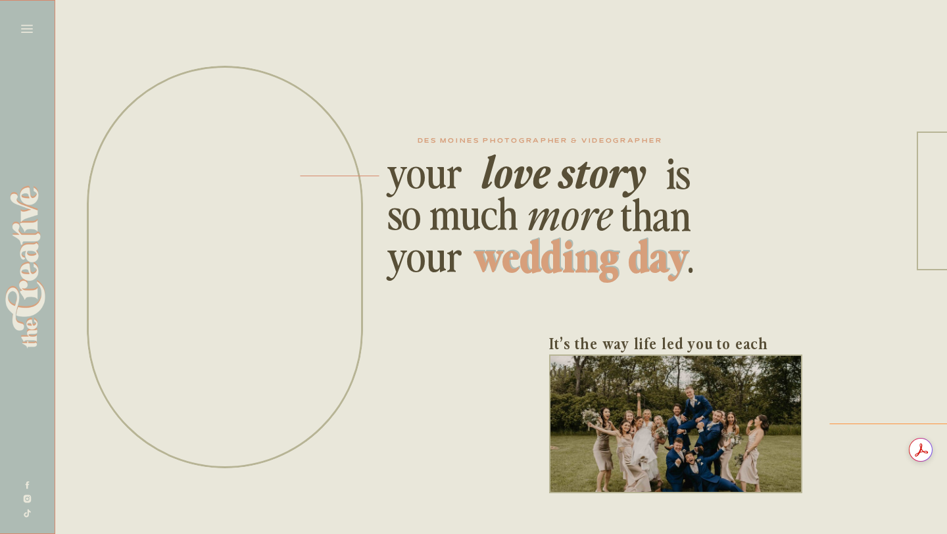
click at [30, 28] on icon at bounding box center [27, 29] width 12 height 8
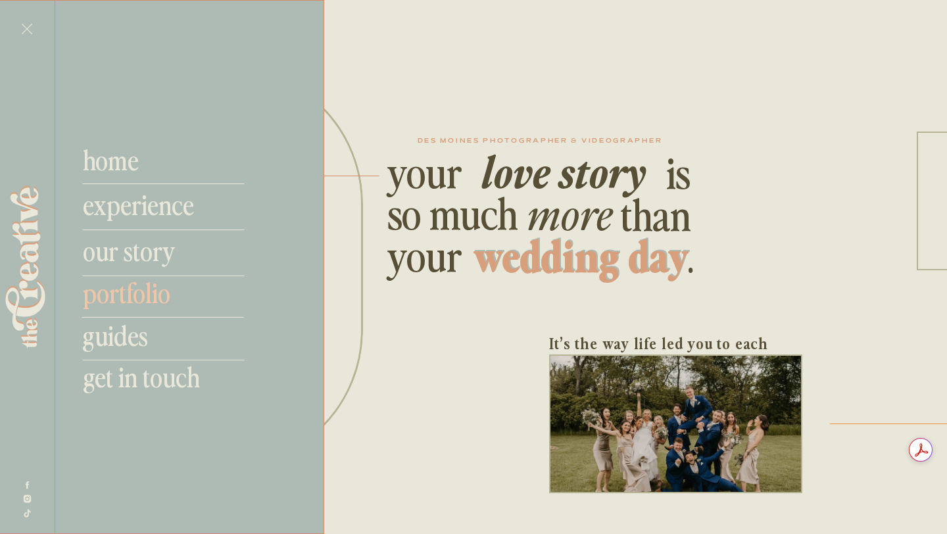
click at [125, 328] on nav "guides" at bounding box center [169, 335] width 174 height 32
click at [130, 339] on nav "guides" at bounding box center [169, 335] width 174 height 32
click at [105, 340] on nav "guides" at bounding box center [169, 335] width 174 height 32
click at [155, 234] on nav "our story" at bounding box center [181, 250] width 196 height 32
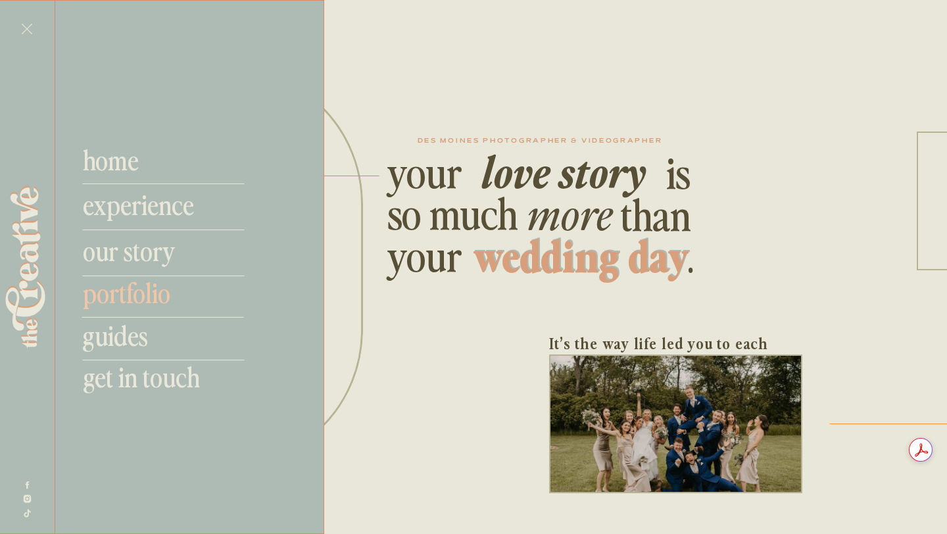
click at [153, 194] on nav "experience" at bounding box center [157, 204] width 148 height 32
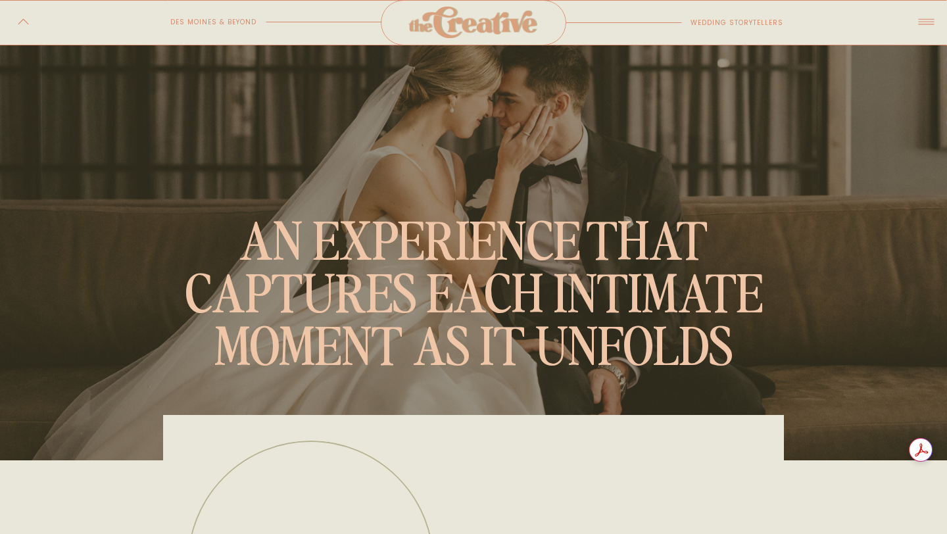
click at [19, 16] on icon at bounding box center [24, 22] width 16 height 12
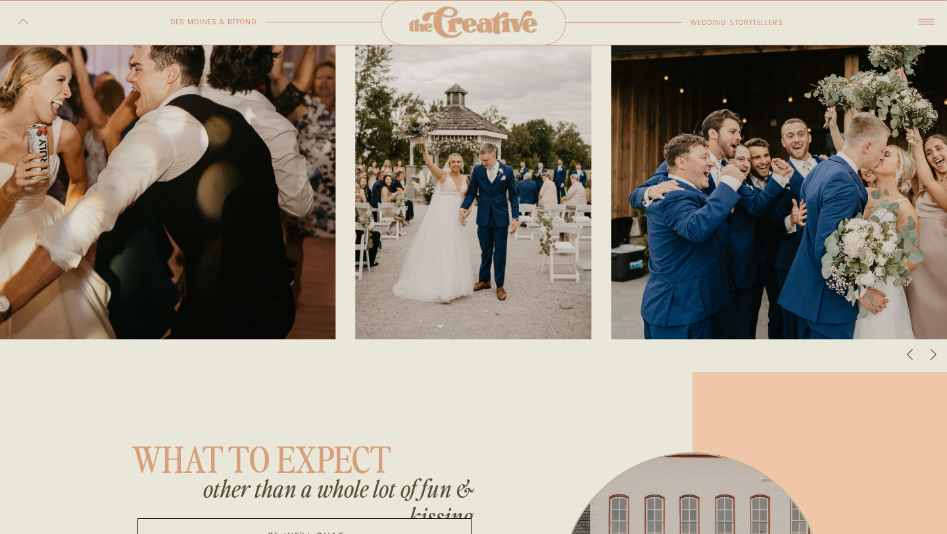
scroll to position [3517, 0]
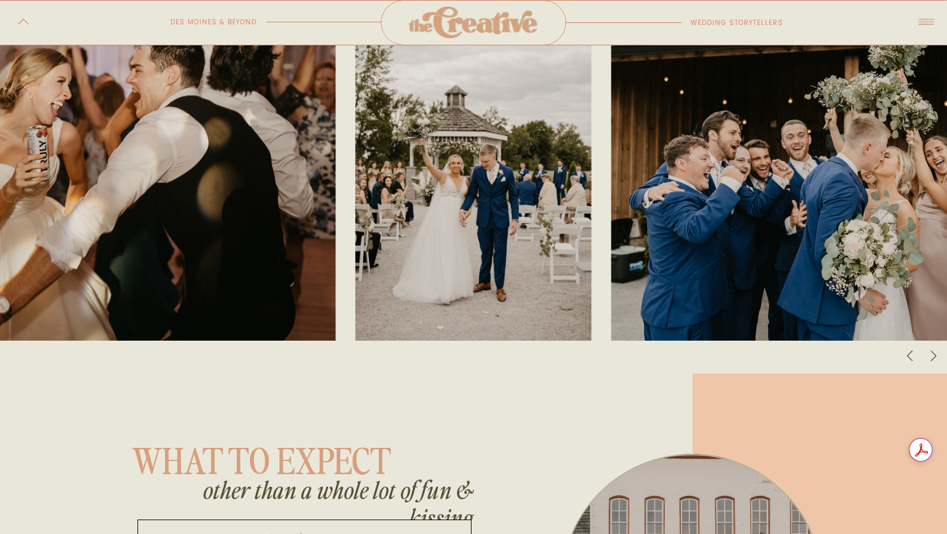
click at [936, 362] on icon at bounding box center [933, 355] width 12 height 14
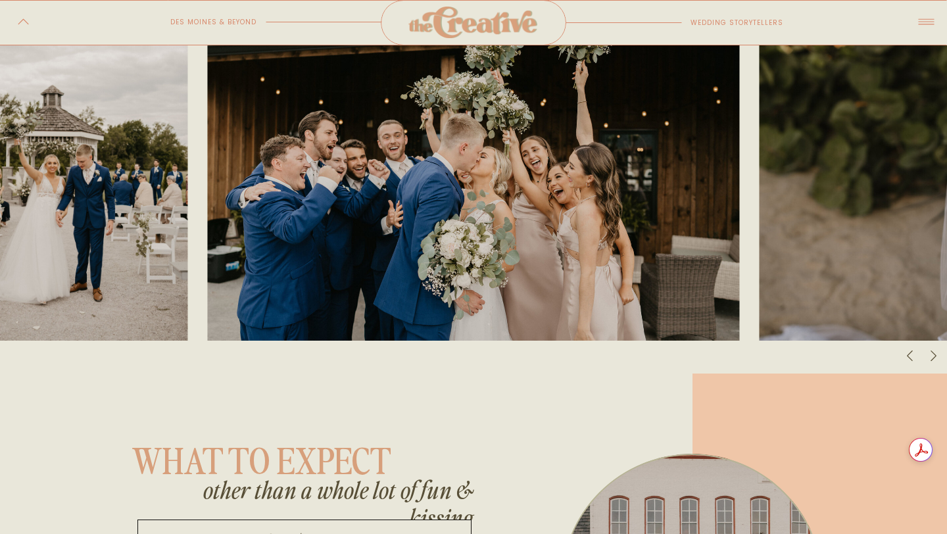
click at [934, 362] on icon at bounding box center [933, 355] width 12 height 14
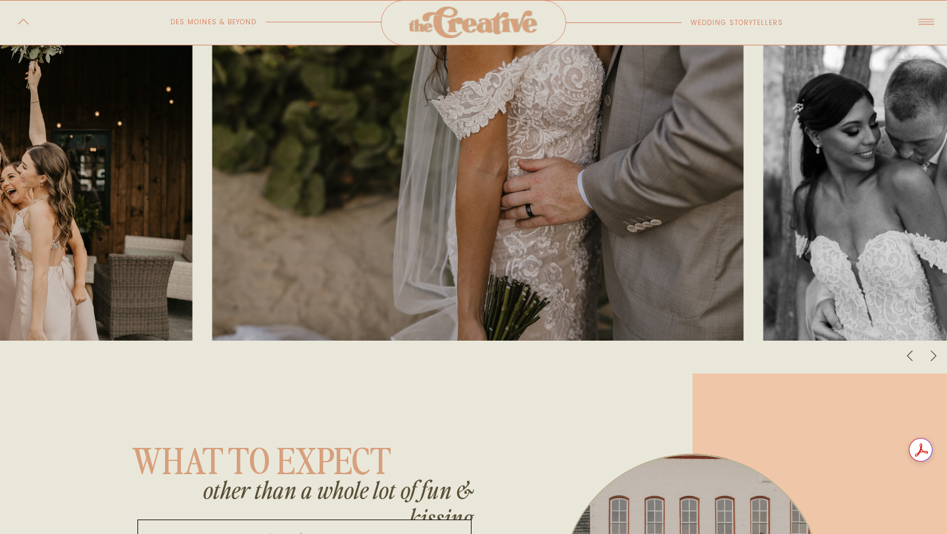
click at [934, 362] on icon at bounding box center [933, 355] width 12 height 14
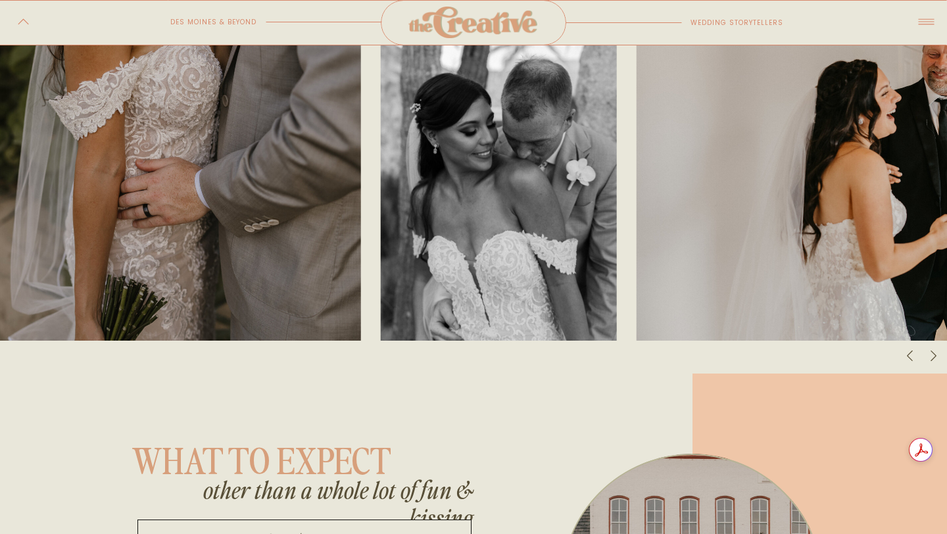
click at [934, 362] on icon at bounding box center [933, 355] width 12 height 14
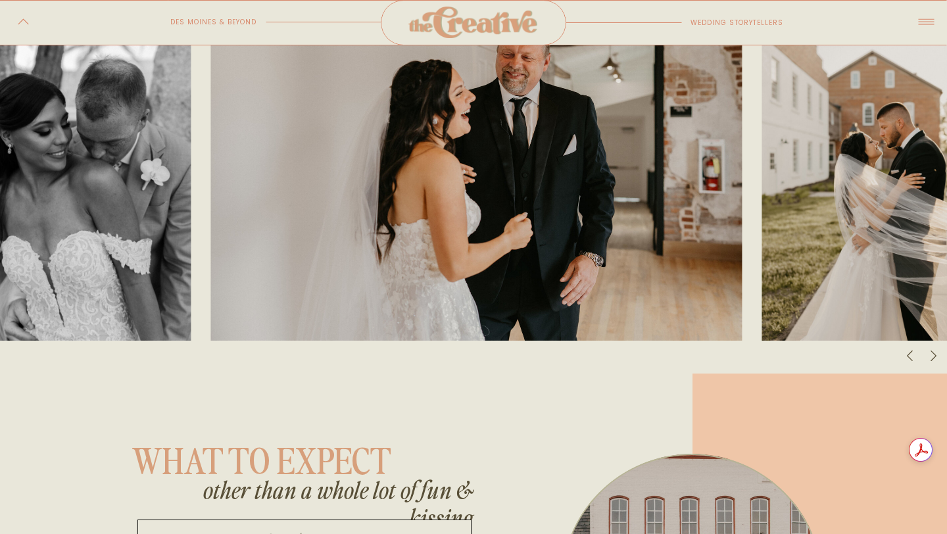
click at [934, 362] on icon at bounding box center [933, 355] width 12 height 14
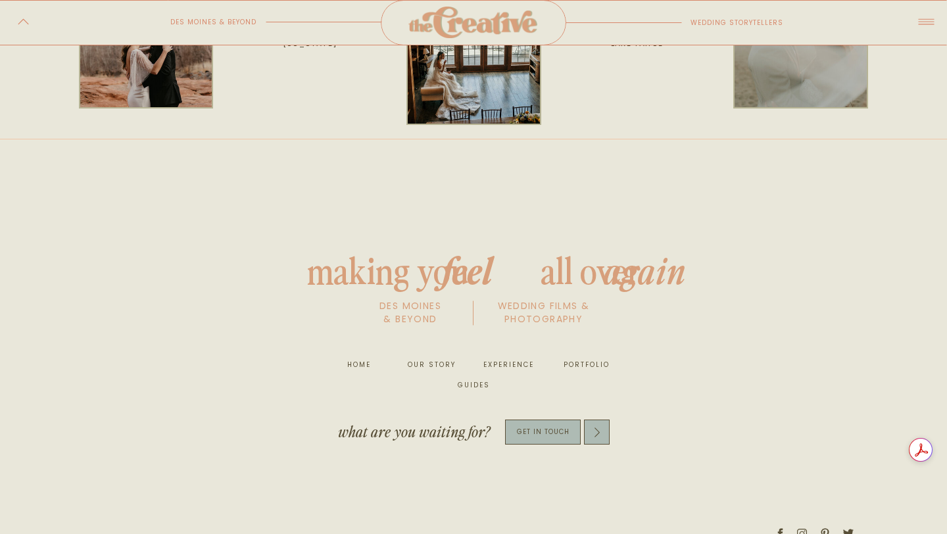
scroll to position [5387, 0]
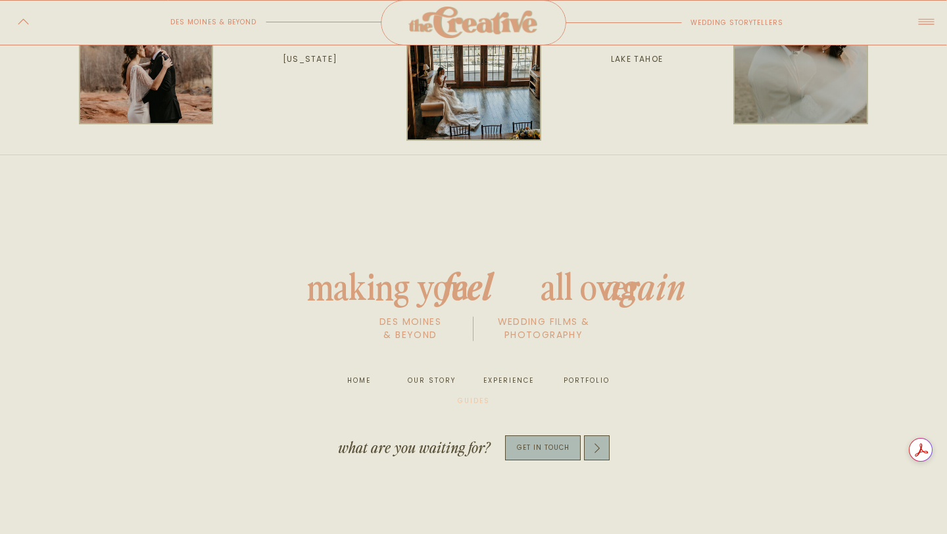
click at [479, 396] on nav "guides" at bounding box center [473, 400] width 43 height 13
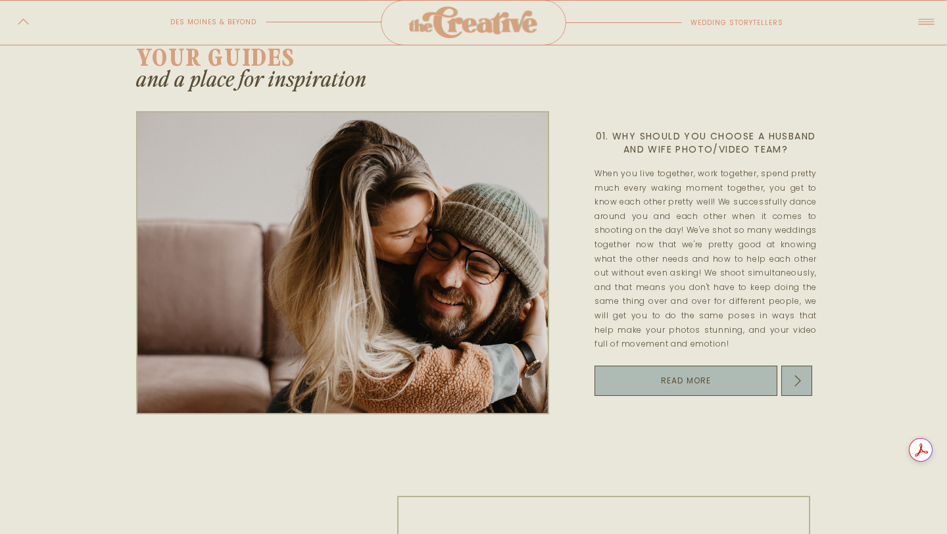
click at [807, 381] on div at bounding box center [796, 381] width 31 height 30
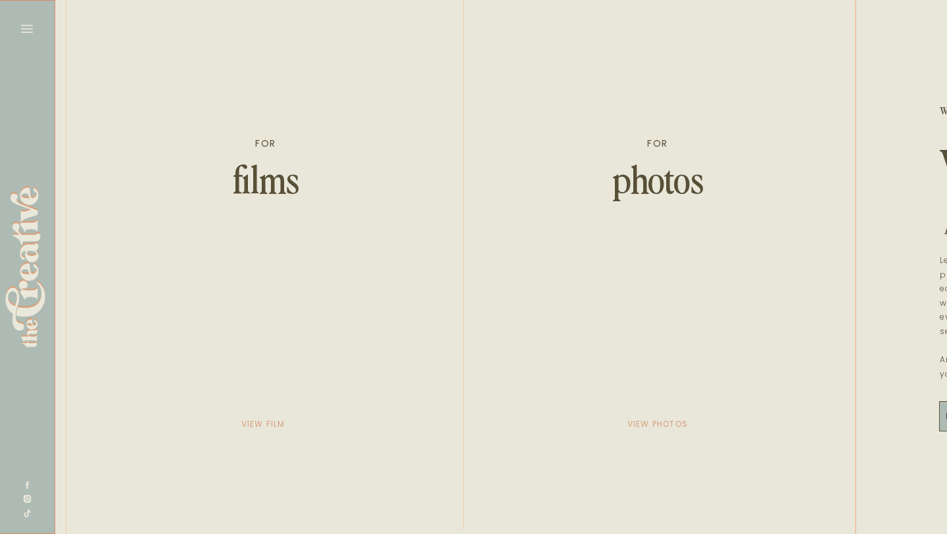
scroll to position [0, 2504]
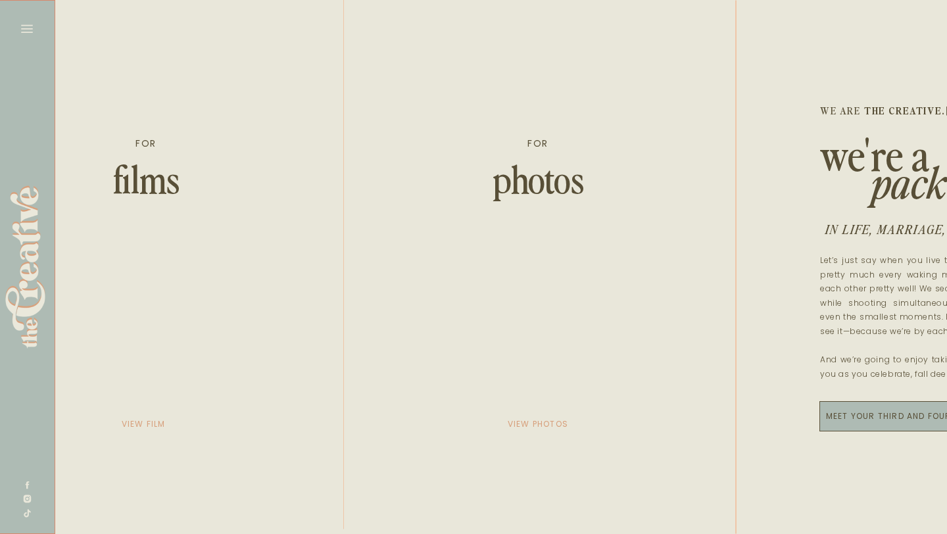
click at [896, 425] on div at bounding box center [909, 416] width 181 height 30
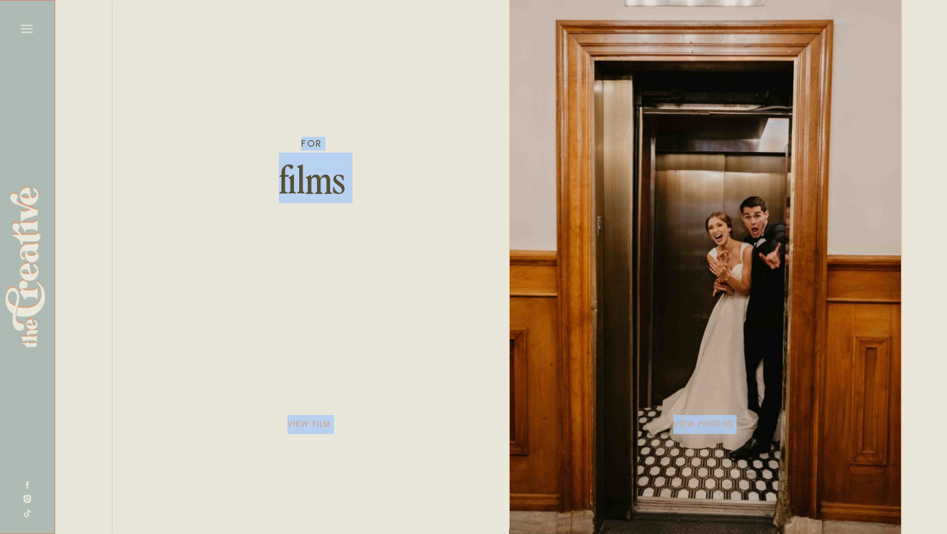
scroll to position [0, 2675]
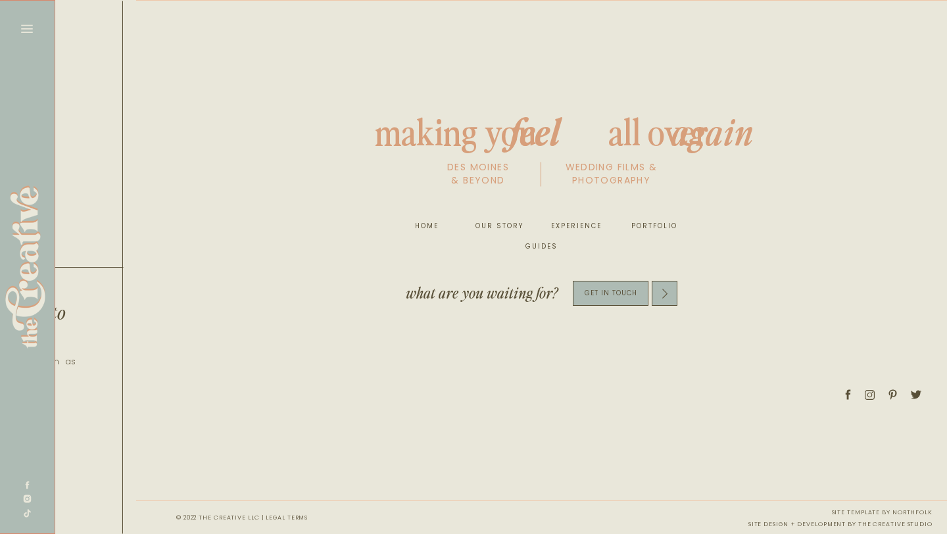
scroll to position [0, 7193]
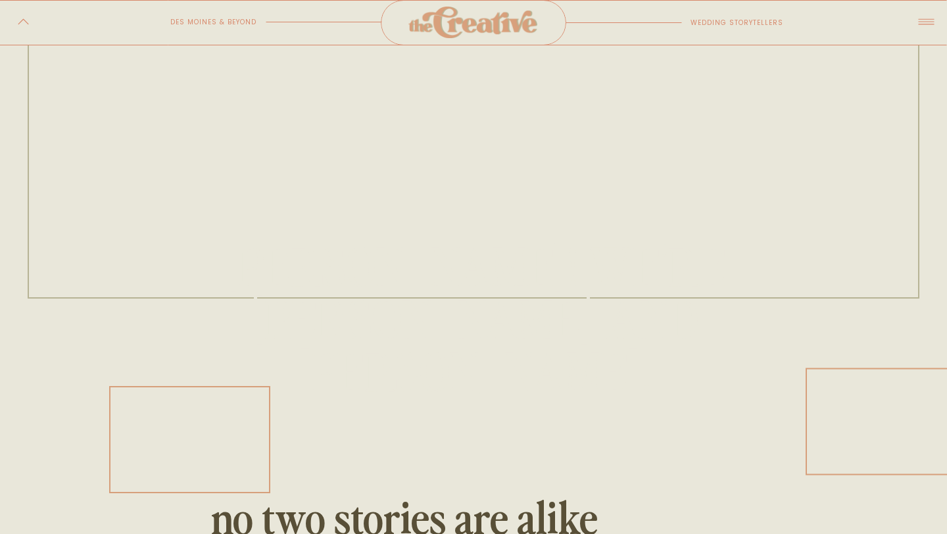
scroll to position [225, 0]
